Goal: Complete application form

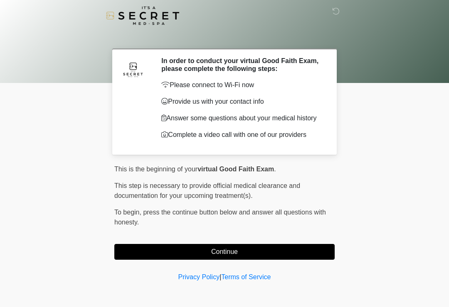
click at [230, 253] on button "Continue" at bounding box center [224, 252] width 220 height 16
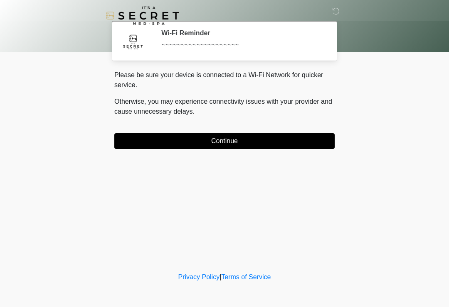
click at [275, 141] on button "Continue" at bounding box center [224, 141] width 220 height 16
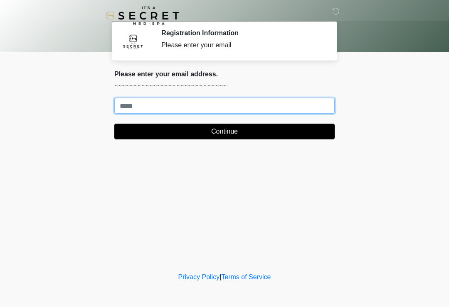
click at [296, 107] on input "Where should we email your treatment plan?" at bounding box center [224, 106] width 220 height 16
click at [214, 105] on input "Where should we email your treatment plan?" at bounding box center [224, 106] width 220 height 16
click at [325, 113] on input "Where should we email your treatment plan?" at bounding box center [224, 106] width 220 height 16
type input "**********"
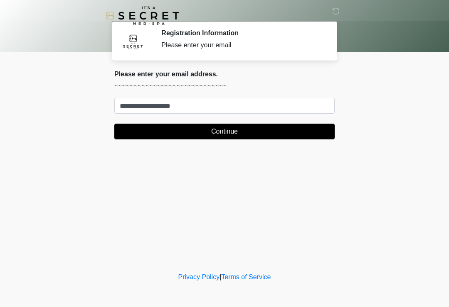
click at [296, 126] on button "Continue" at bounding box center [224, 132] width 220 height 16
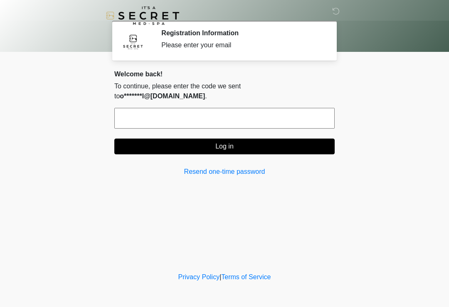
click at [265, 111] on input "text" at bounding box center [224, 118] width 220 height 21
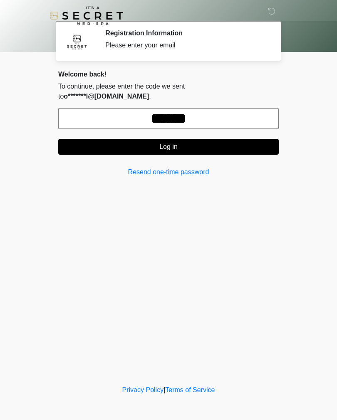
type input "******"
click at [100, 139] on button "Log in" at bounding box center [168, 147] width 220 height 16
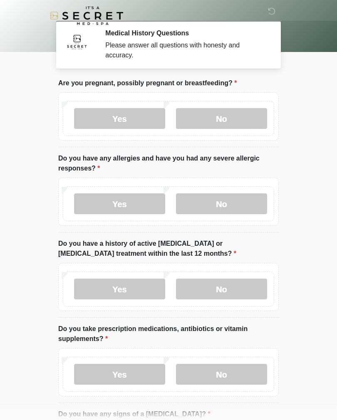
click at [234, 109] on label "No" at bounding box center [221, 118] width 91 height 21
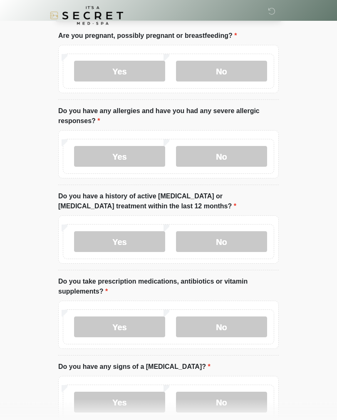
scroll to position [47, 0]
click at [232, 246] on label "No" at bounding box center [221, 241] width 91 height 21
click at [231, 150] on label "No" at bounding box center [221, 156] width 91 height 21
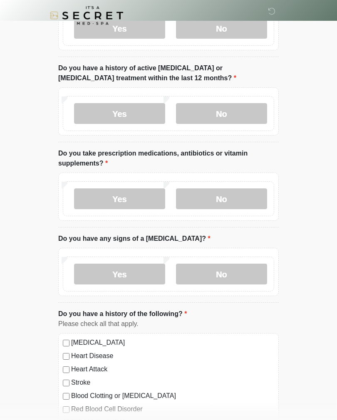
scroll to position [177, 0]
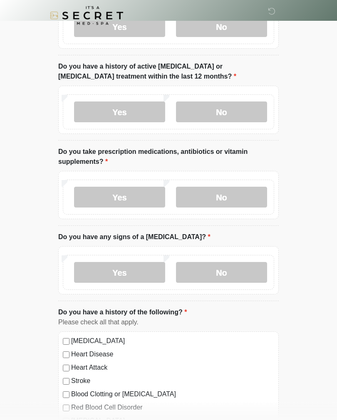
click at [127, 195] on label "Yes" at bounding box center [119, 197] width 91 height 21
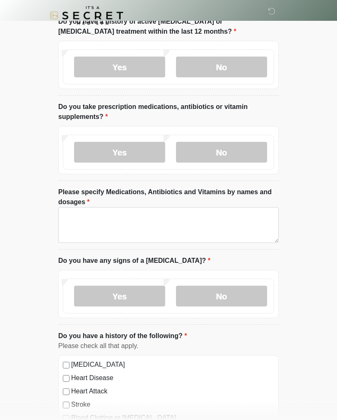
scroll to position [239, 0]
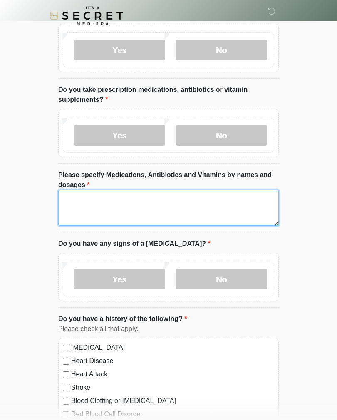
click at [183, 218] on textarea "Please specify Medications, Antibiotics and Vitamins by names and dosages" at bounding box center [168, 208] width 220 height 36
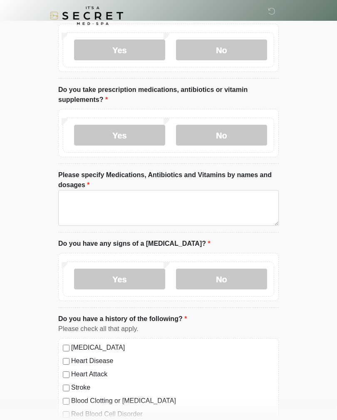
click at [223, 280] on label "No" at bounding box center [221, 278] width 91 height 21
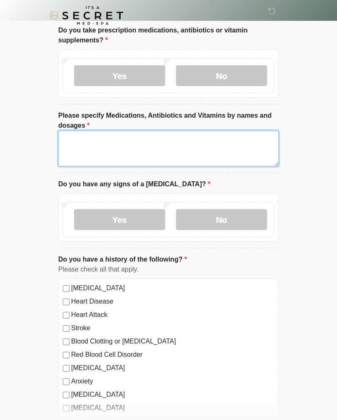
click at [202, 145] on textarea "Please specify Medications, Antibiotics and Vitamins by names and dosages" at bounding box center [168, 149] width 220 height 36
click at [121, 145] on textarea "**********" at bounding box center [168, 148] width 220 height 36
click at [177, 141] on textarea "**********" at bounding box center [168, 148] width 220 height 36
click at [112, 156] on textarea "**********" at bounding box center [168, 149] width 220 height 36
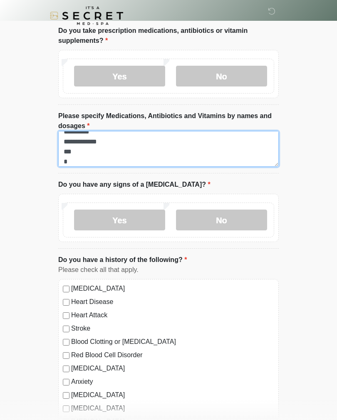
scroll to position [7, 0]
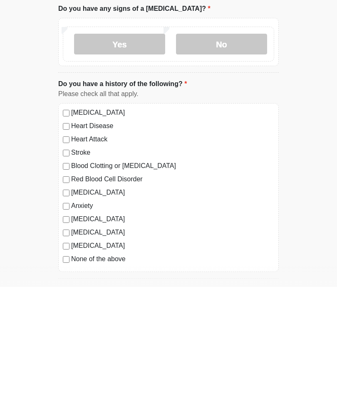
type textarea "**********"
click at [81, 307] on label "Anxiety" at bounding box center [172, 339] width 203 height 10
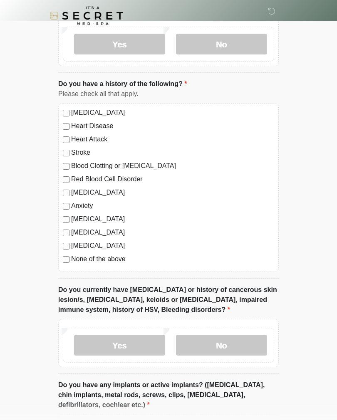
click at [85, 191] on label "[MEDICAL_DATA]" at bounding box center [172, 192] width 203 height 10
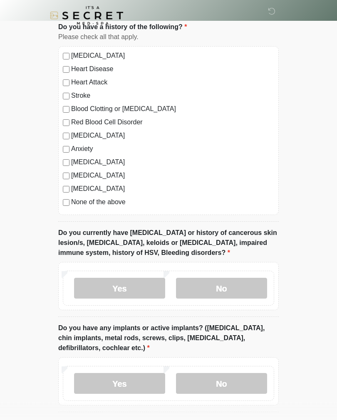
scroll to position [553, 0]
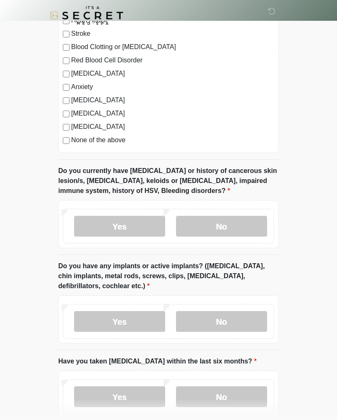
click at [231, 229] on label "No" at bounding box center [221, 226] width 91 height 21
click at [225, 307] on label "No" at bounding box center [221, 321] width 91 height 21
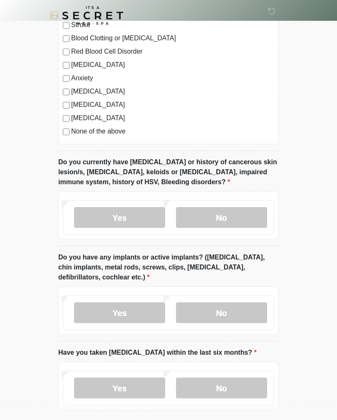
scroll to position [650, 0]
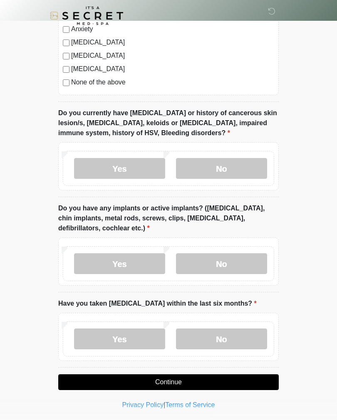
click at [226, 307] on label "No" at bounding box center [221, 338] width 91 height 21
click at [228, 307] on button "Continue" at bounding box center [168, 382] width 220 height 16
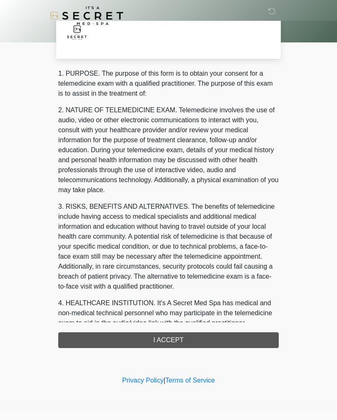
scroll to position [0, 0]
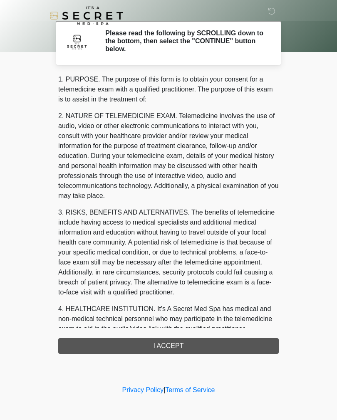
click at [224, 307] on div "1. PURPOSE. The purpose of this form is to obtain your consent for a telemedici…" at bounding box center [168, 213] width 220 height 279
click at [194, 307] on div "1. PURPOSE. The purpose of this form is to obtain your consent for a telemedici…" at bounding box center [168, 213] width 220 height 279
click at [170, 307] on div "1. PURPOSE. The purpose of this form is to obtain your consent for a telemedici…" at bounding box center [168, 213] width 220 height 279
click at [166, 307] on div "1. PURPOSE. The purpose of this form is to obtain your consent for a telemedici…" at bounding box center [168, 213] width 220 height 279
click at [169, 307] on div "1. PURPOSE. The purpose of this form is to obtain your consent for a telemedici…" at bounding box center [168, 213] width 220 height 279
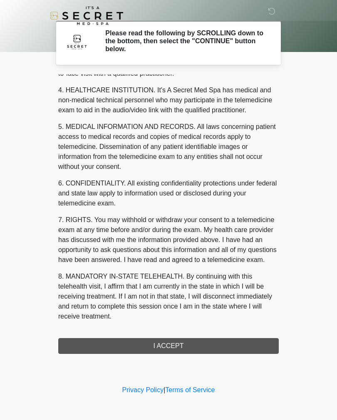
scroll to position [229, 0]
click at [185, 307] on button "I ACCEPT" at bounding box center [168, 346] width 220 height 16
